Goal: Download file/media

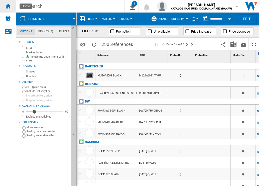
click at [9, 8] on ng-md-icon "Home" at bounding box center [8, 6] width 6 height 6
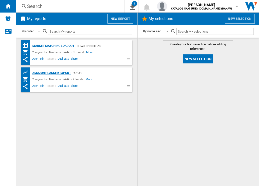
click at [62, 73] on div "Amazon Planner Export" at bounding box center [51, 73] width 40 height 6
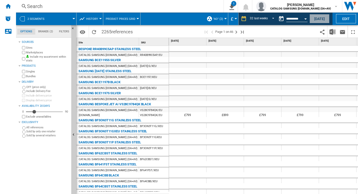
click at [258, 18] on button "[DATE]" at bounding box center [320, 18] width 20 height 9
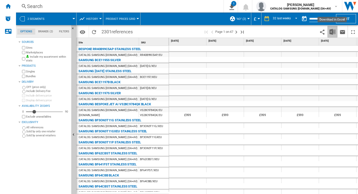
click at [258, 30] on img "Download in Excel" at bounding box center [333, 32] width 6 height 6
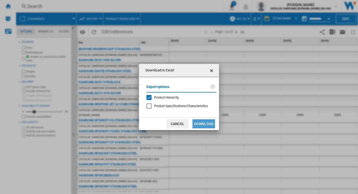
click at [204, 125] on button "Download" at bounding box center [204, 123] width 23 height 9
